Goal: Task Accomplishment & Management: Manage account settings

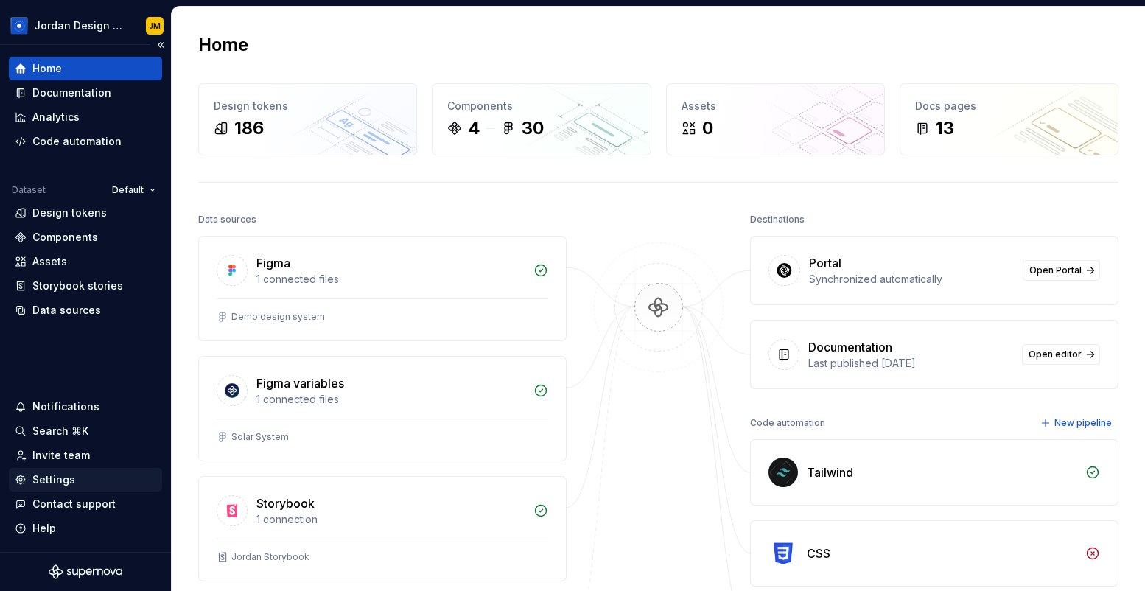
click at [80, 477] on div "Settings" at bounding box center [85, 479] width 141 height 15
